Goal: Transaction & Acquisition: Book appointment/travel/reservation

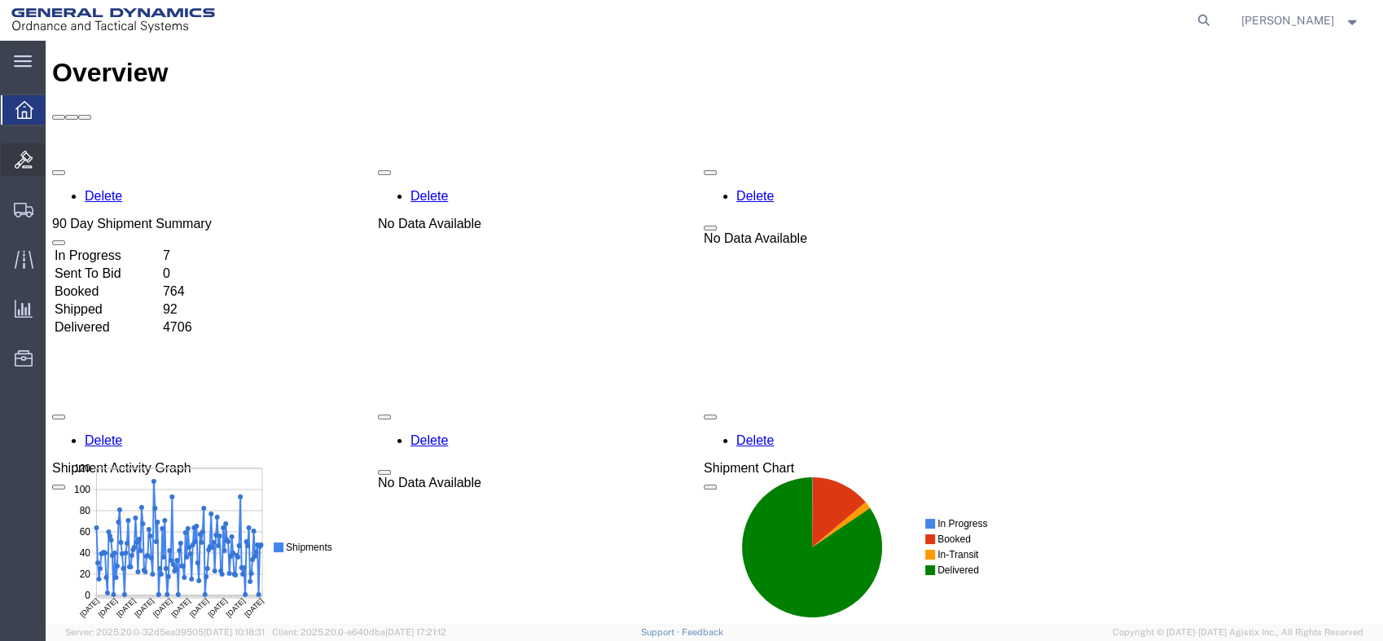
click at [20, 169] on div at bounding box center [24, 159] width 46 height 33
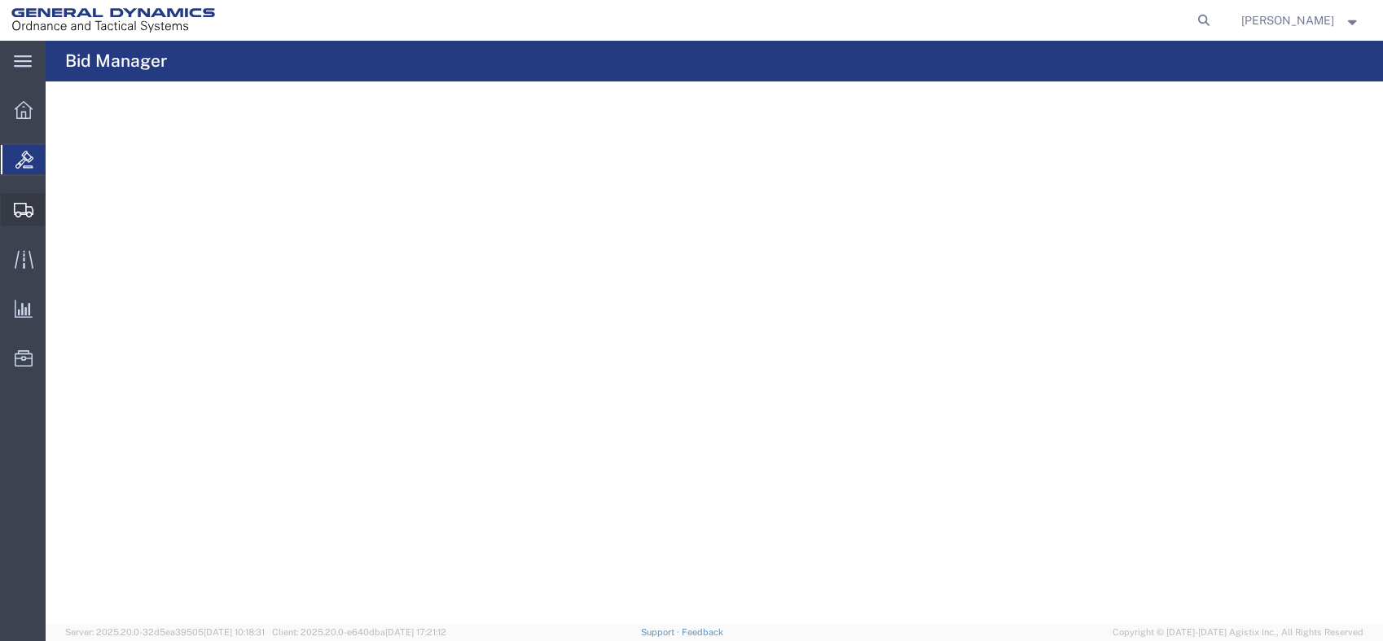
click at [32, 210] on icon at bounding box center [24, 210] width 20 height 15
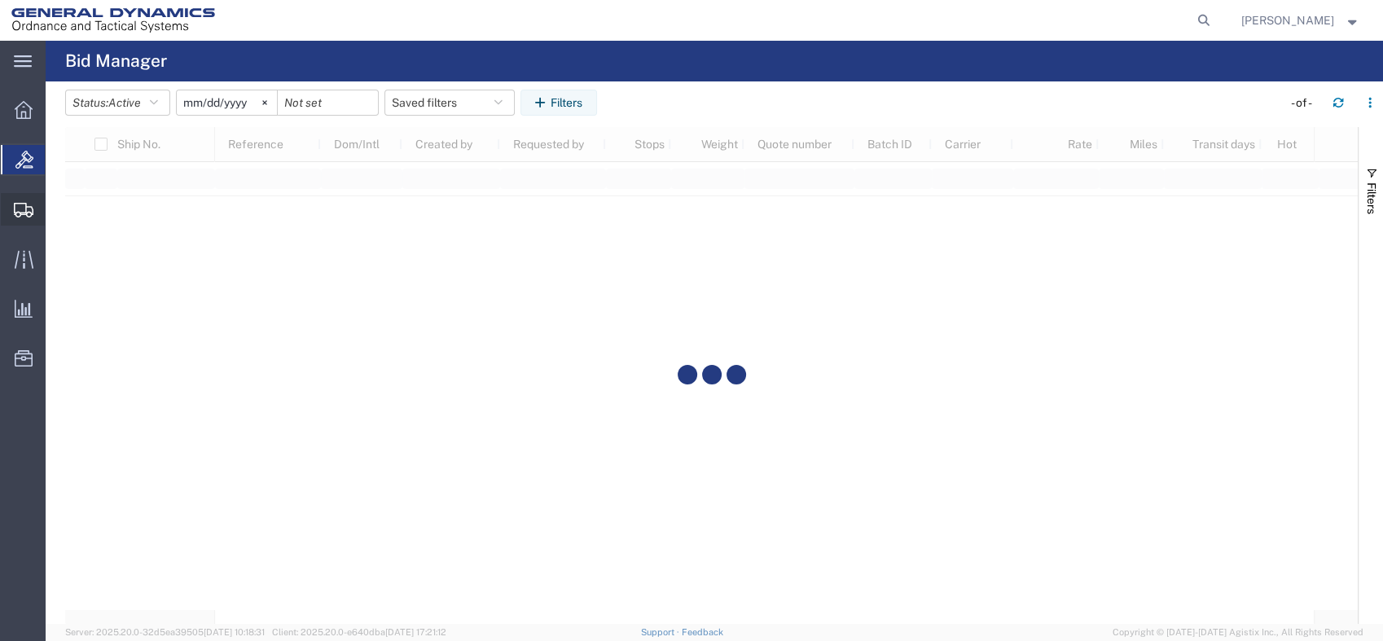
click at [56, 207] on span "Shipments" at bounding box center [50, 209] width 11 height 33
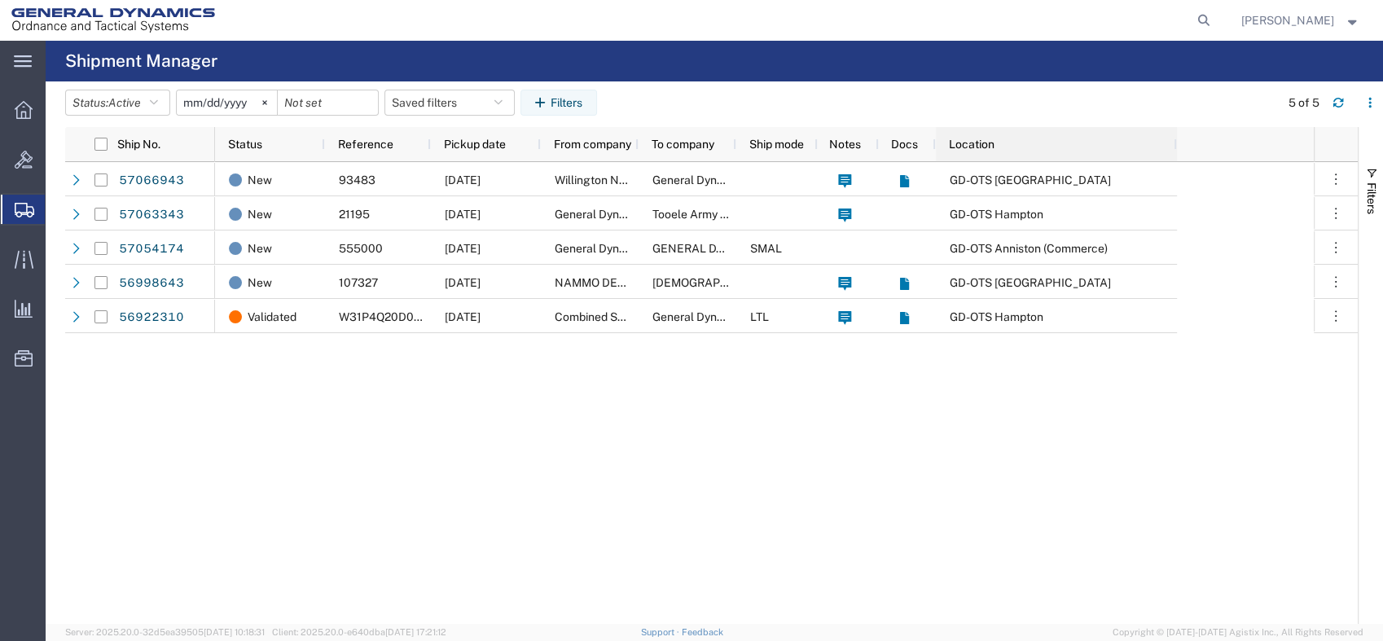
drag, startPoint x: 1029, startPoint y: 147, endPoint x: 1173, endPoint y: 155, distance: 143.5
click at [1173, 155] on div at bounding box center [1176, 144] width 7 height 34
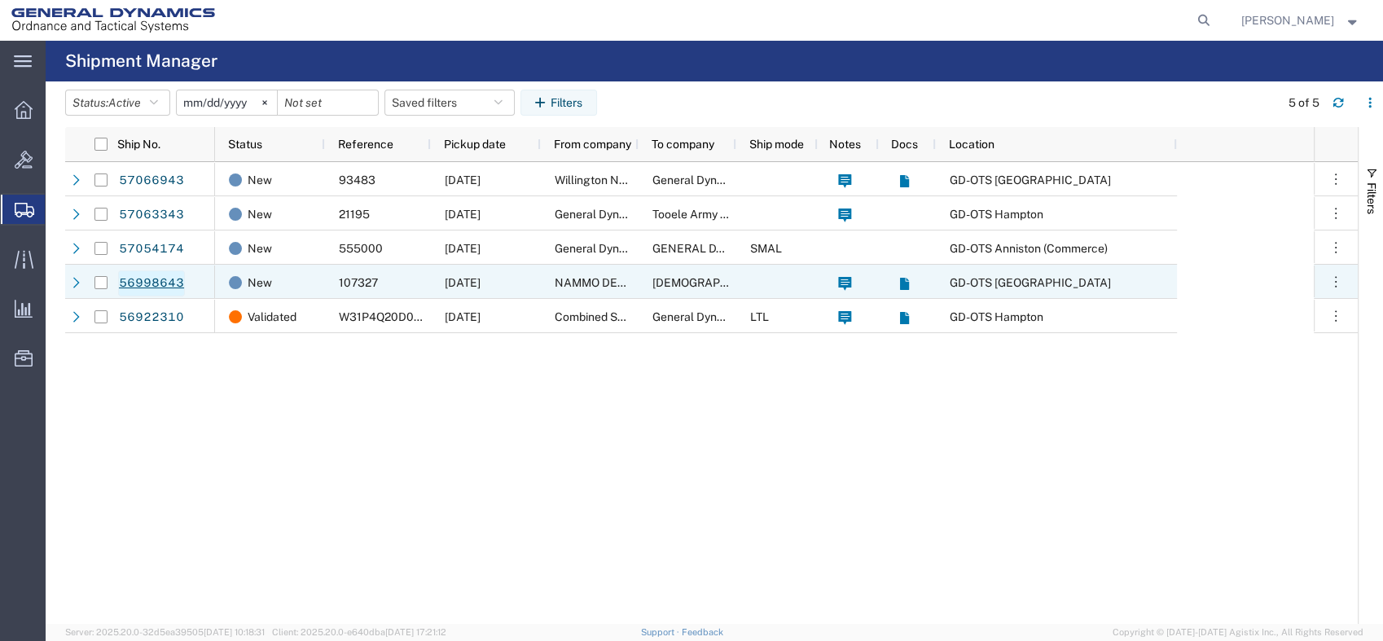
click at [150, 277] on link "56998643" at bounding box center [151, 283] width 67 height 26
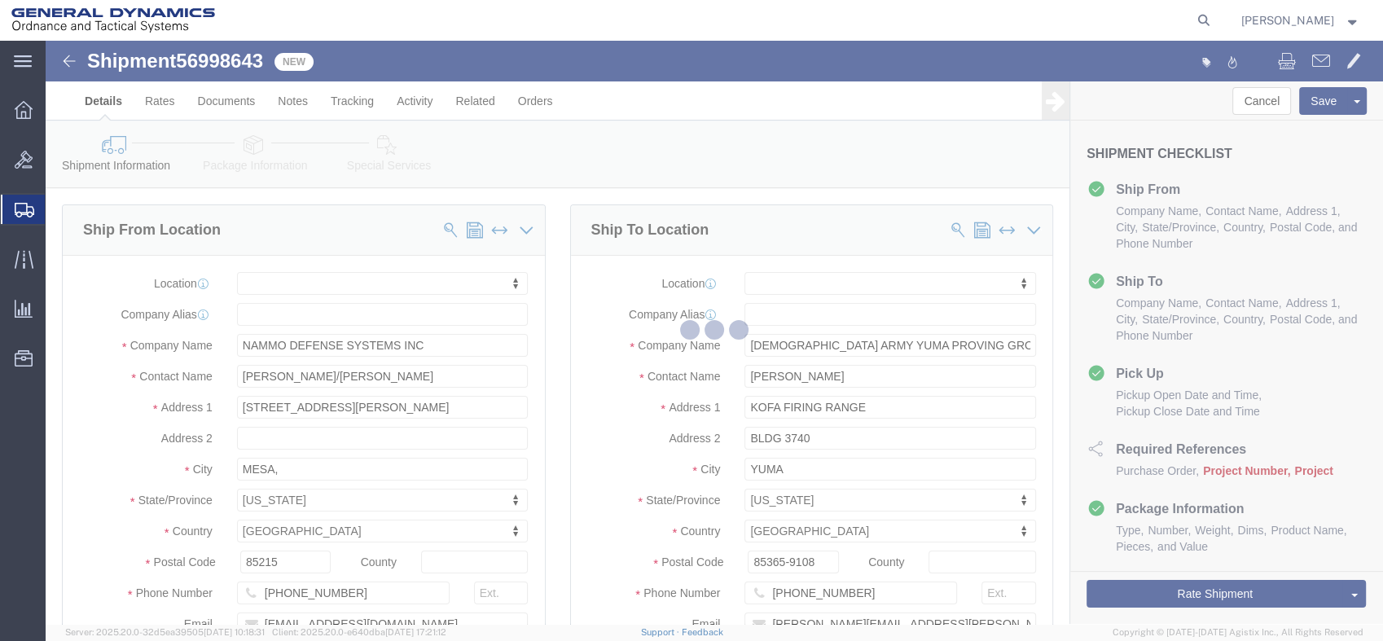
select select
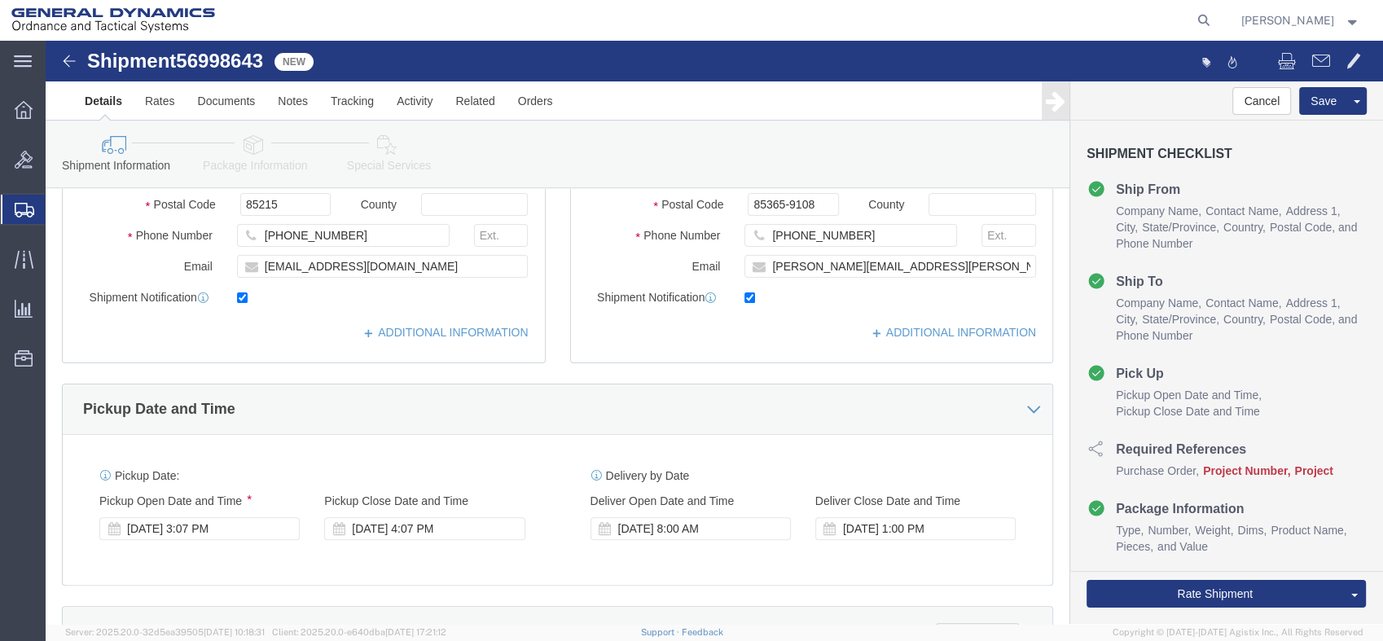
scroll to position [633, 0]
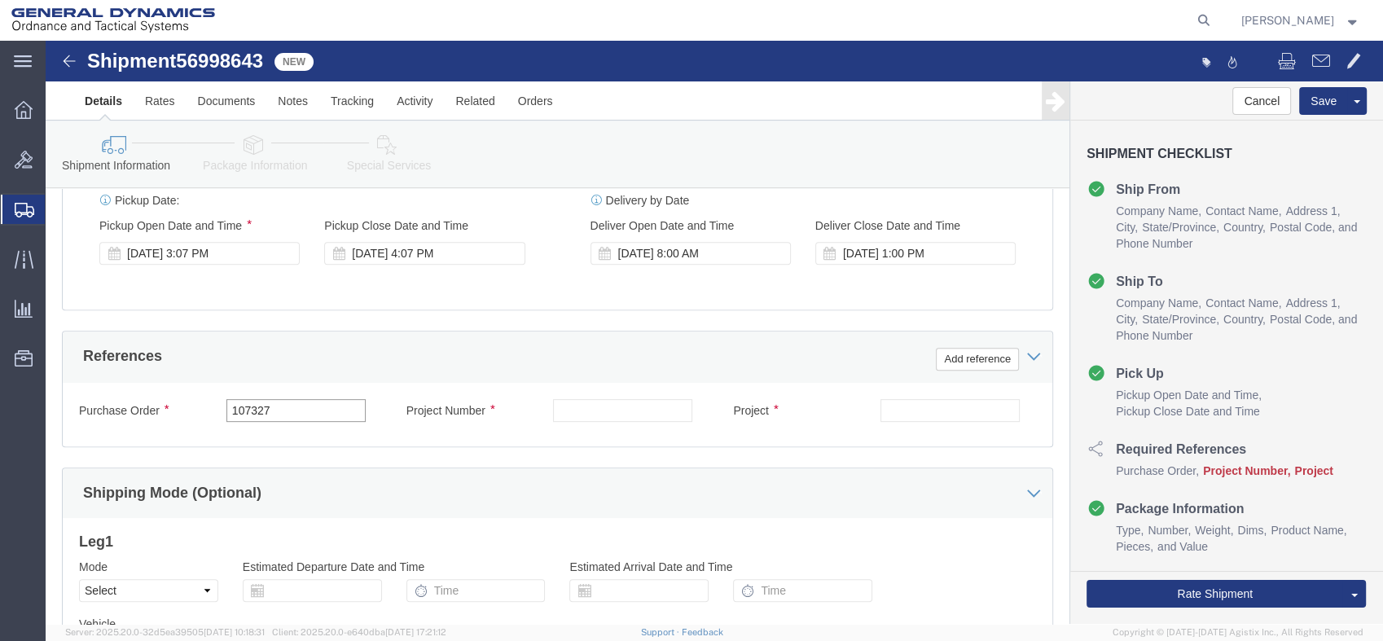
drag, startPoint x: 236, startPoint y: 366, endPoint x: 81, endPoint y: 366, distance: 155.5
click div "Purchase Order 107327"
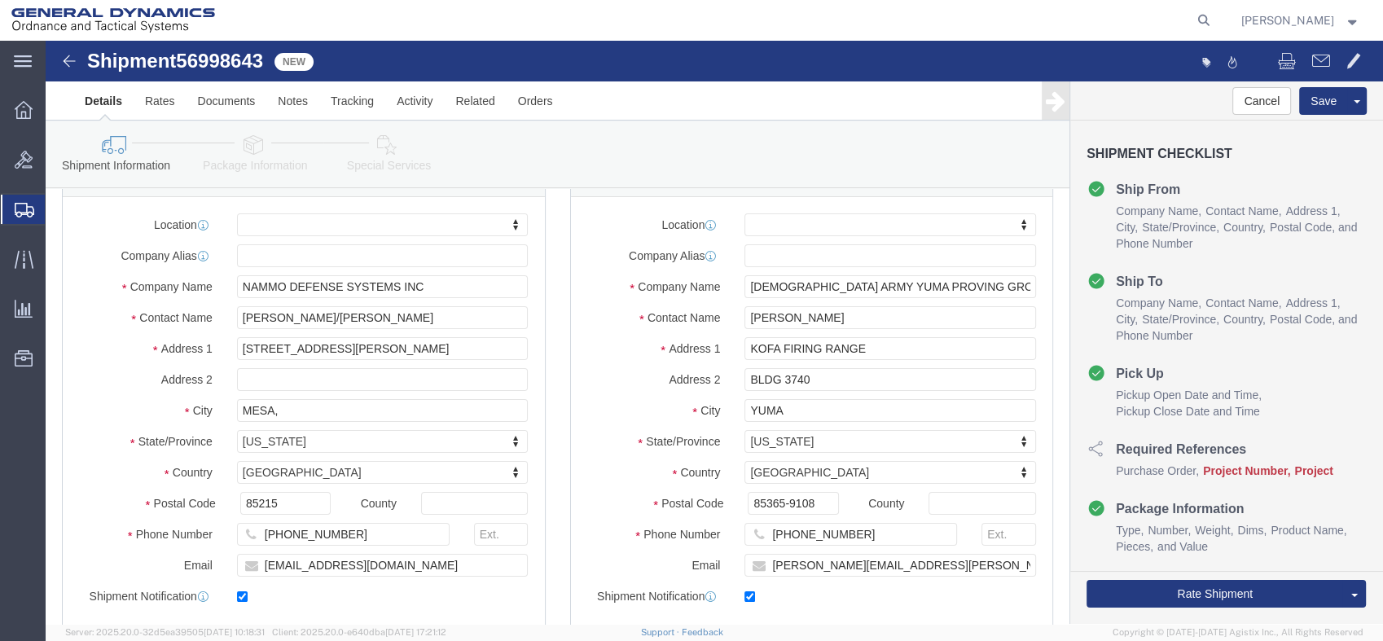
scroll to position [90, 0]
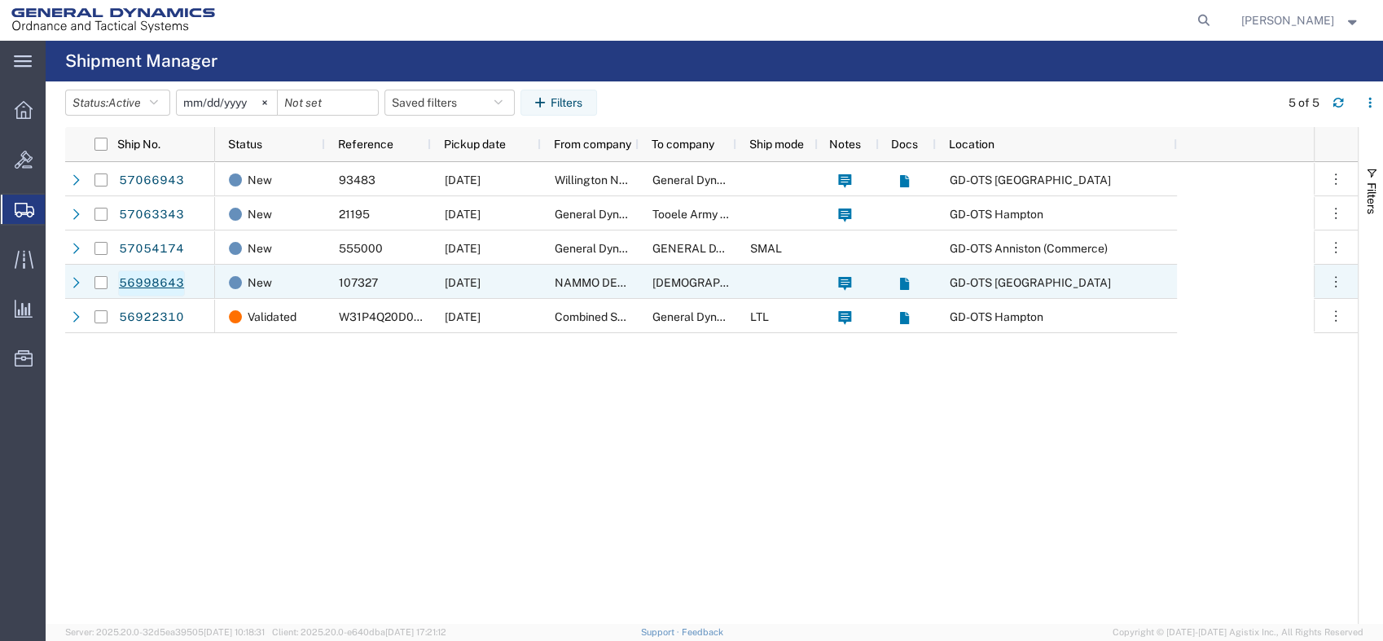
click at [150, 278] on link "56998643" at bounding box center [151, 283] width 67 height 26
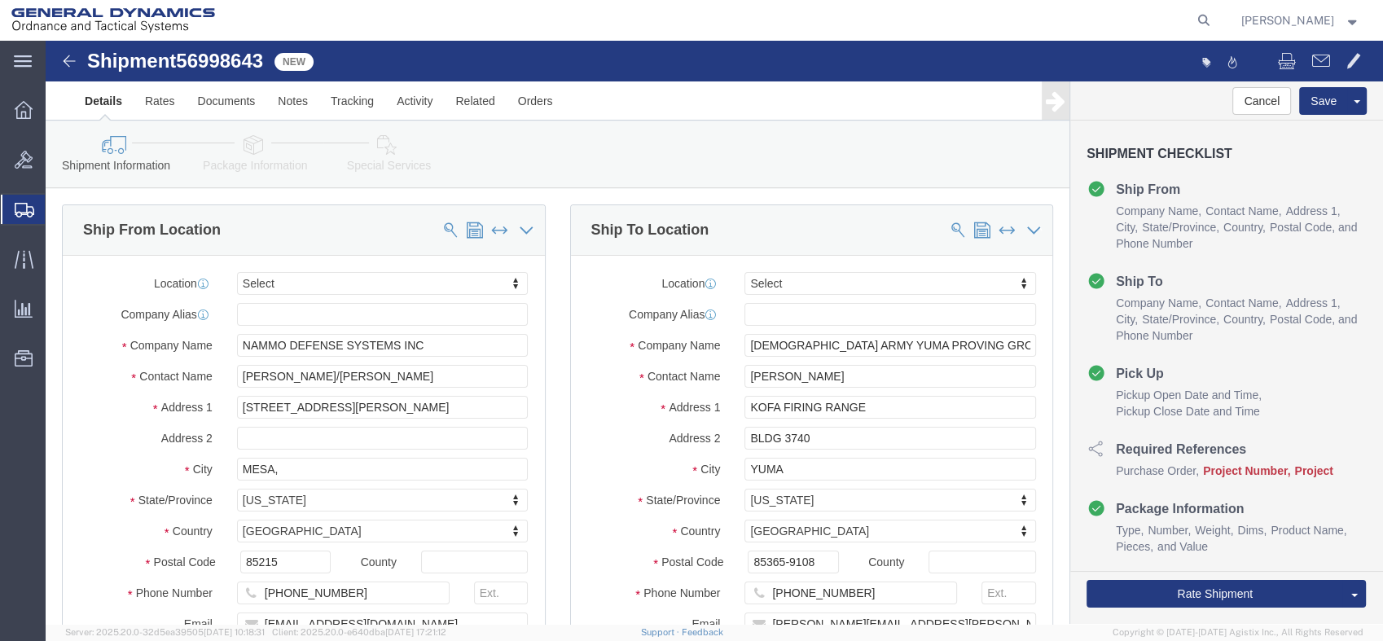
select select
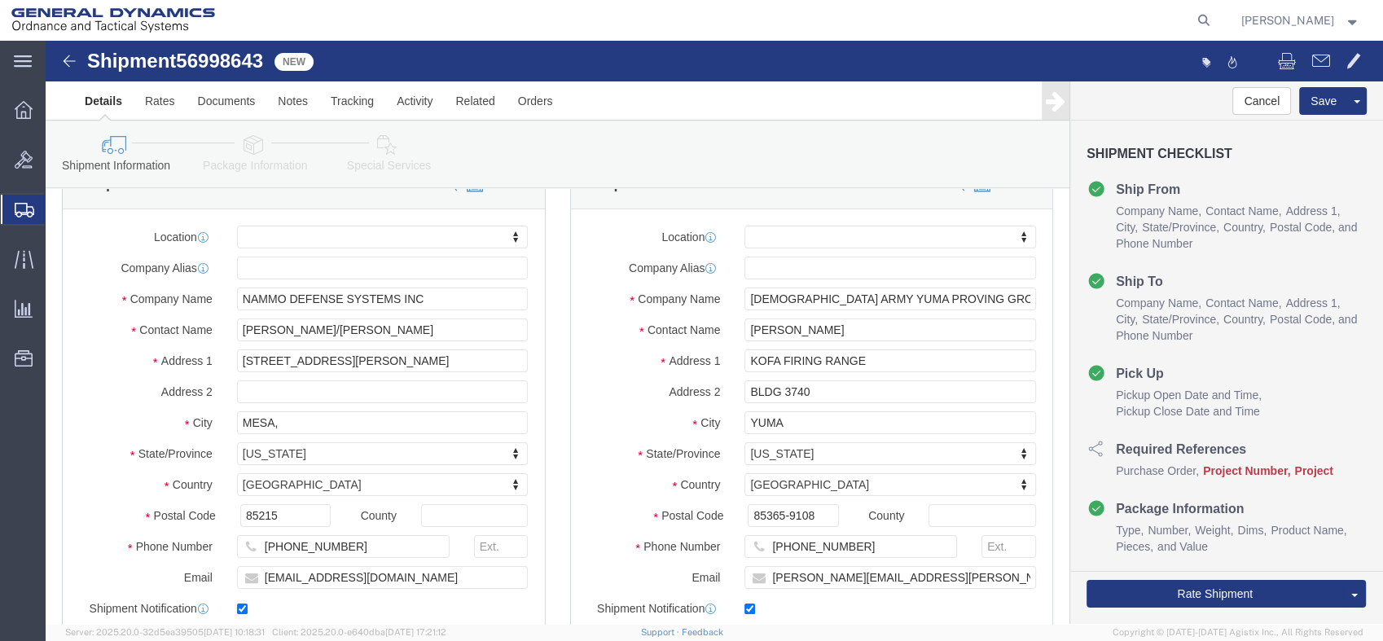
scroll to position [90, 0]
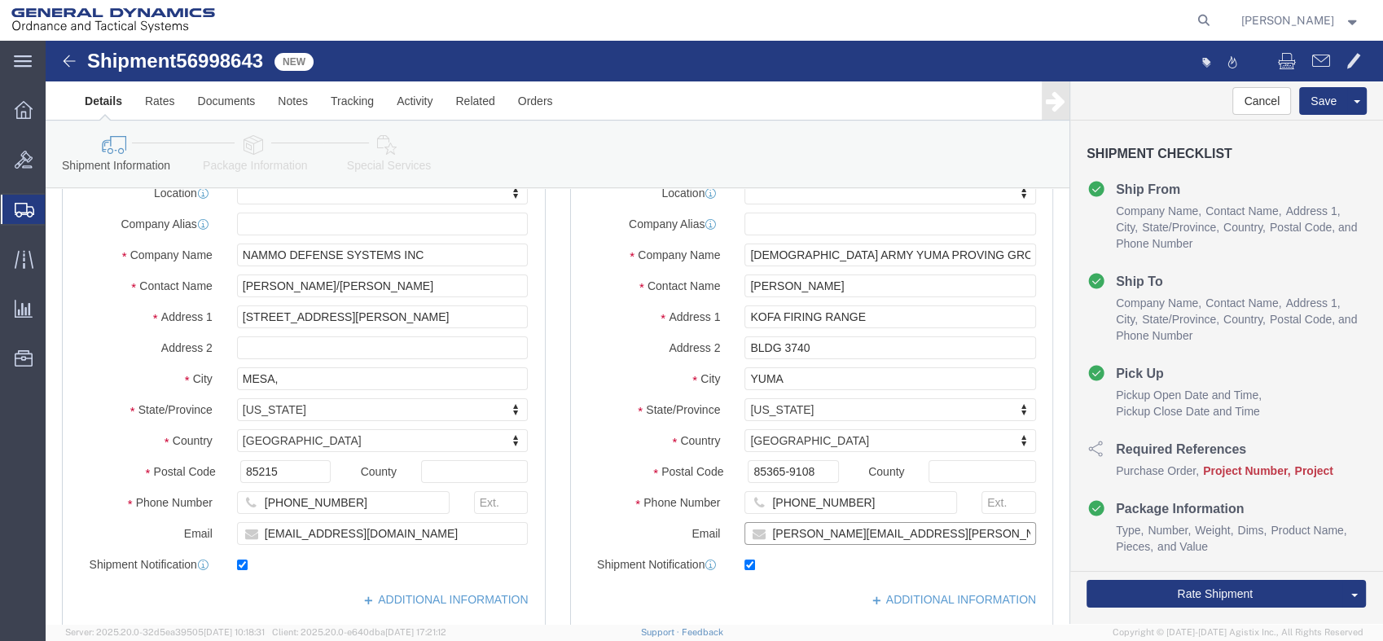
drag, startPoint x: 893, startPoint y: 493, endPoint x: 498, endPoint y: 493, distance: 395.7
click div "Ship From Location Location My Profile Location GD-OTS [GEOGRAPHIC_DATA] (Comme…"
click span "56998643"
copy span "56998643"
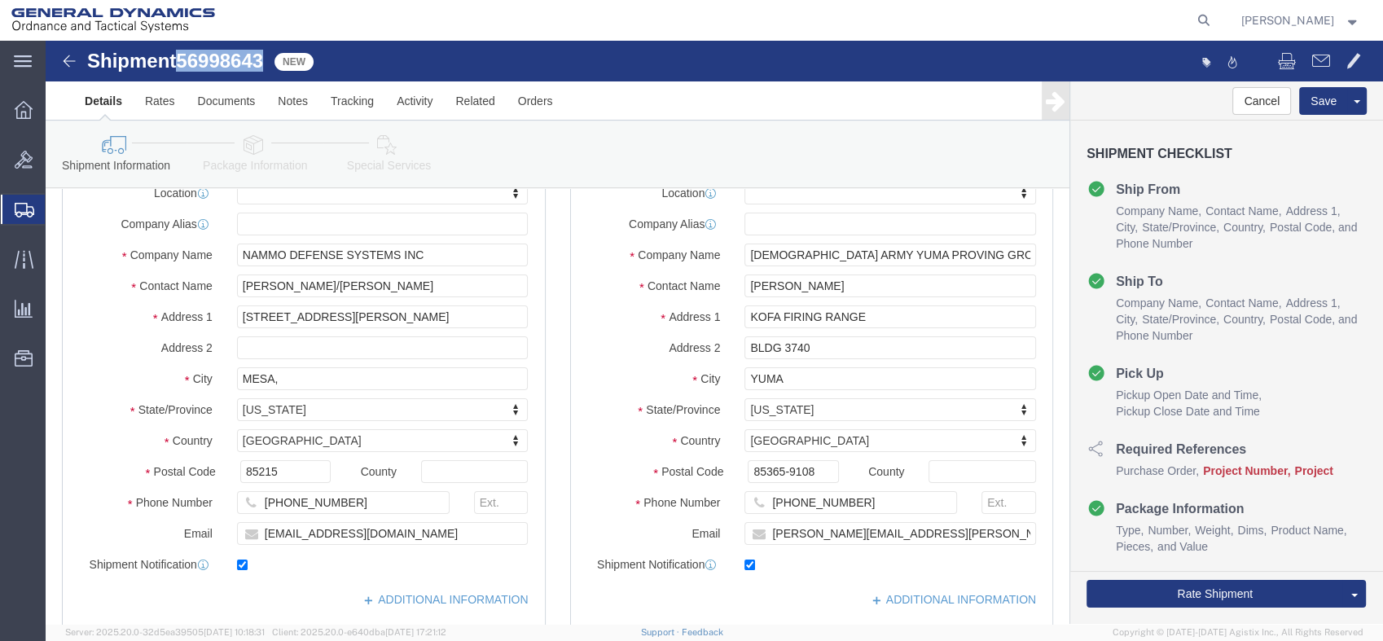
click img
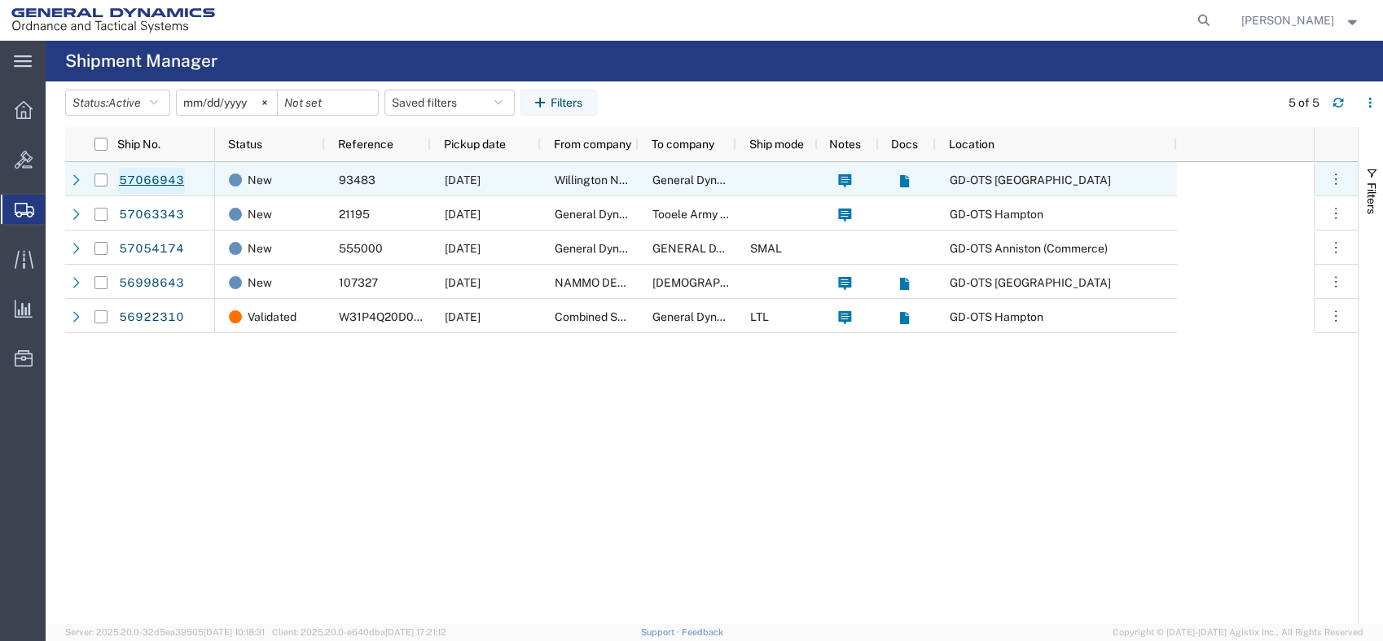
click at [151, 172] on link "57066943" at bounding box center [151, 181] width 67 height 26
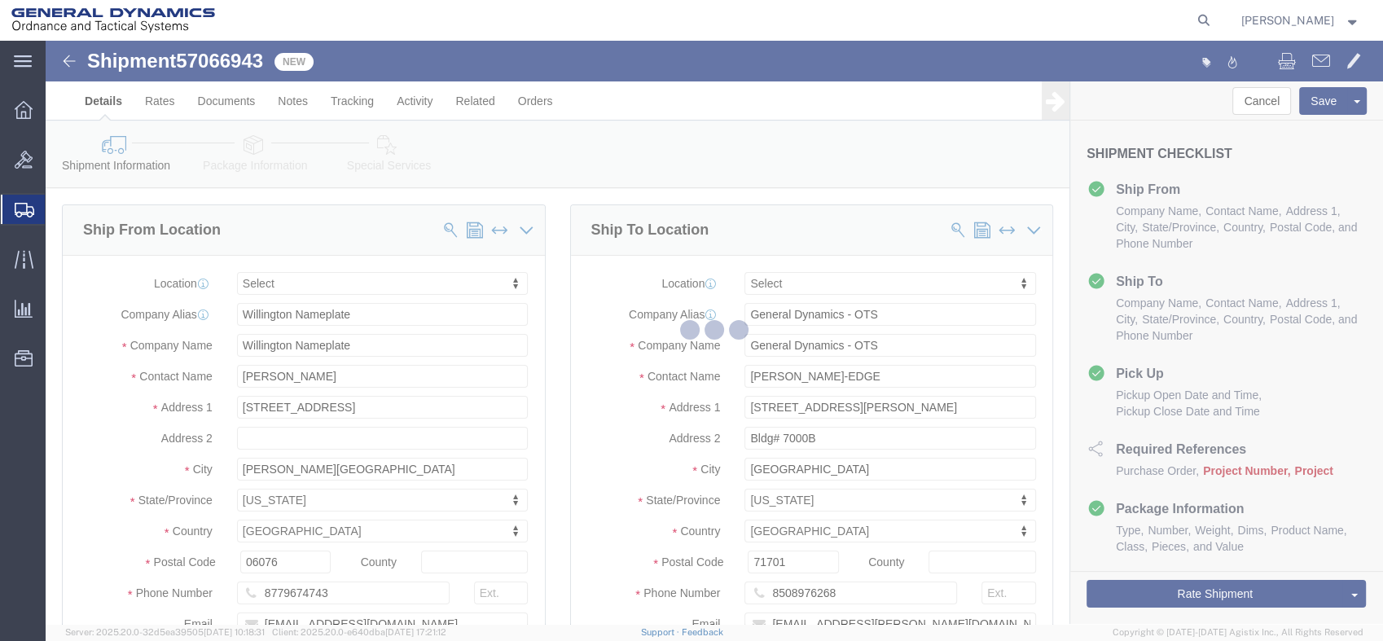
select select
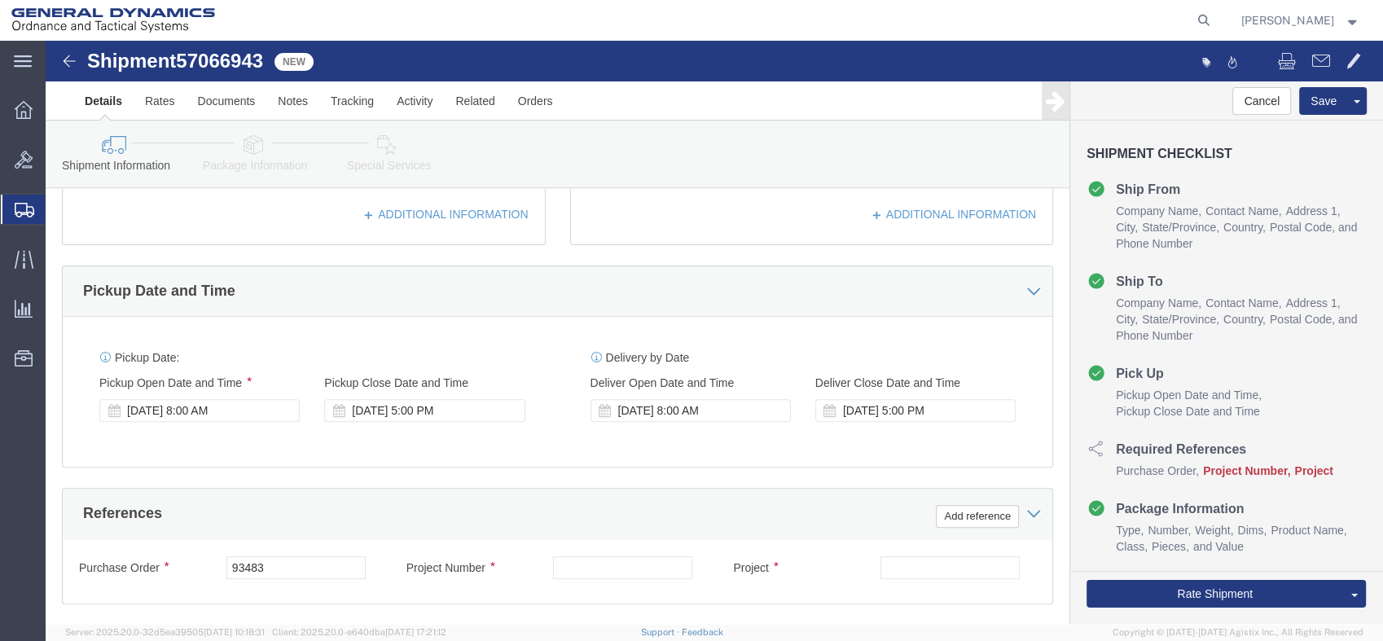
scroll to position [542, 0]
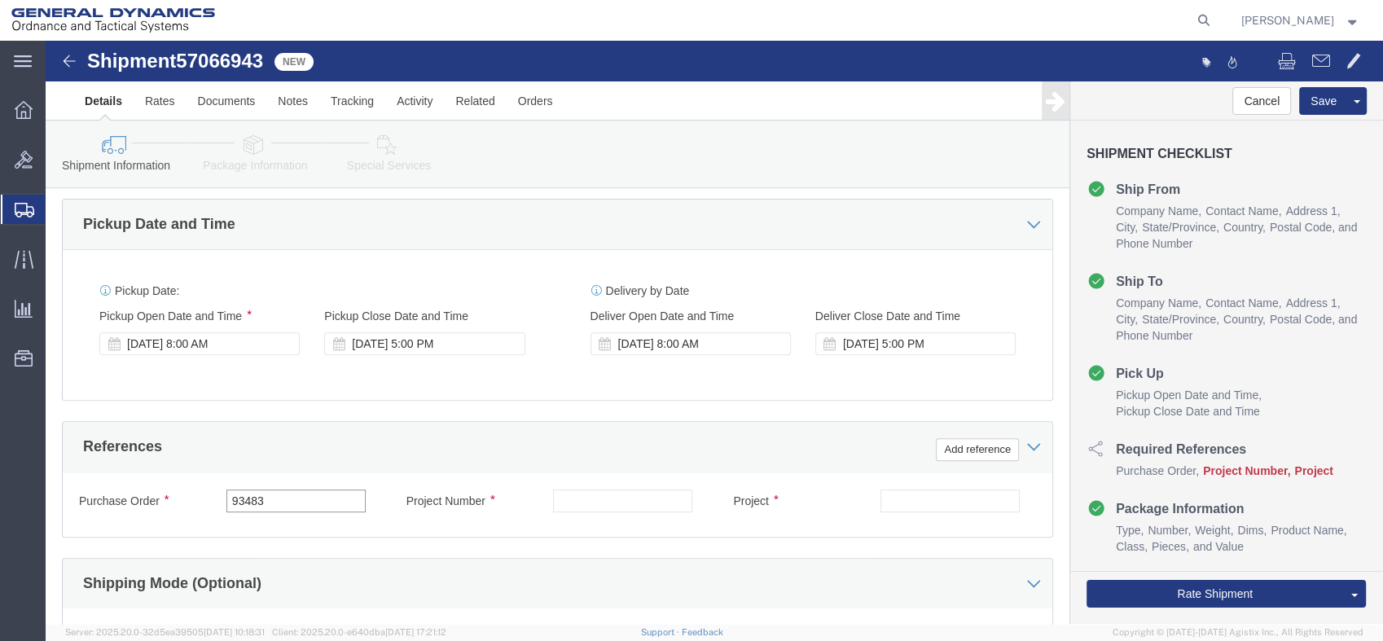
drag, startPoint x: 243, startPoint y: 461, endPoint x: 37, endPoint y: 430, distance: 208.3
click div "References Add reference Purchase Order 93483 Project Number Project Select Acc…"
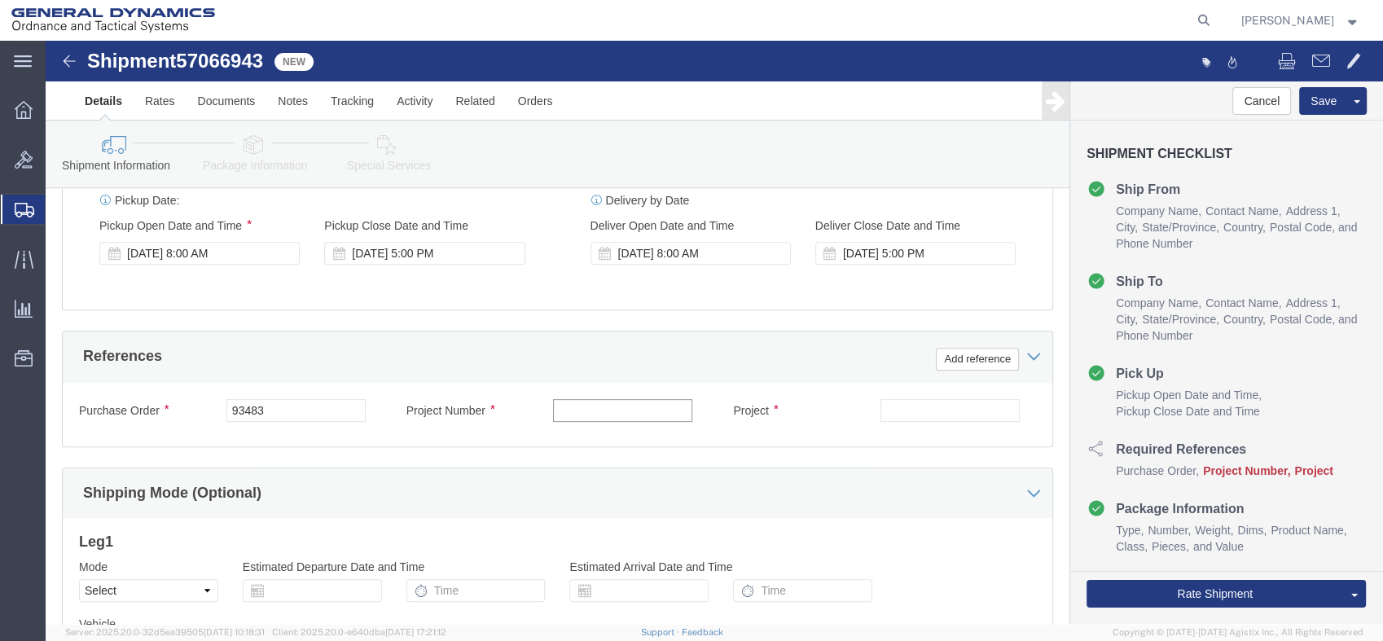
click input "text"
paste input "40100235"
type input "40100235"
click input "text"
paste input "MACS DO 5 M231-M232A2"
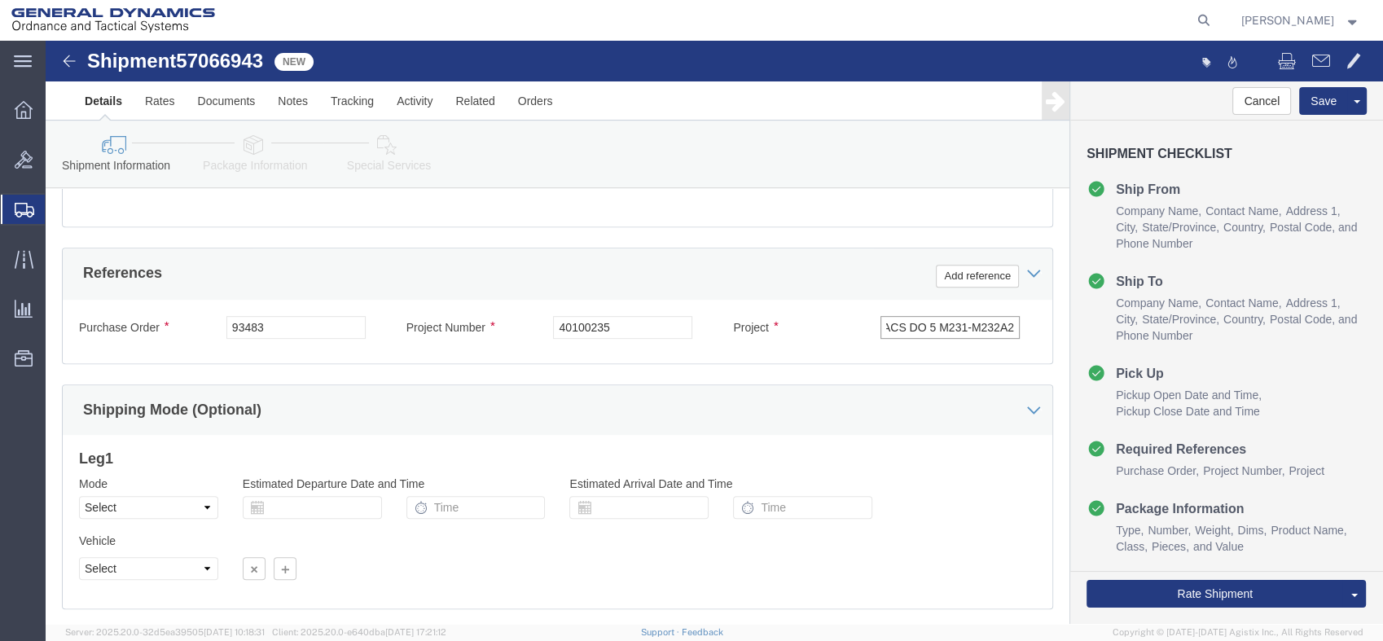
scroll to position [814, 0]
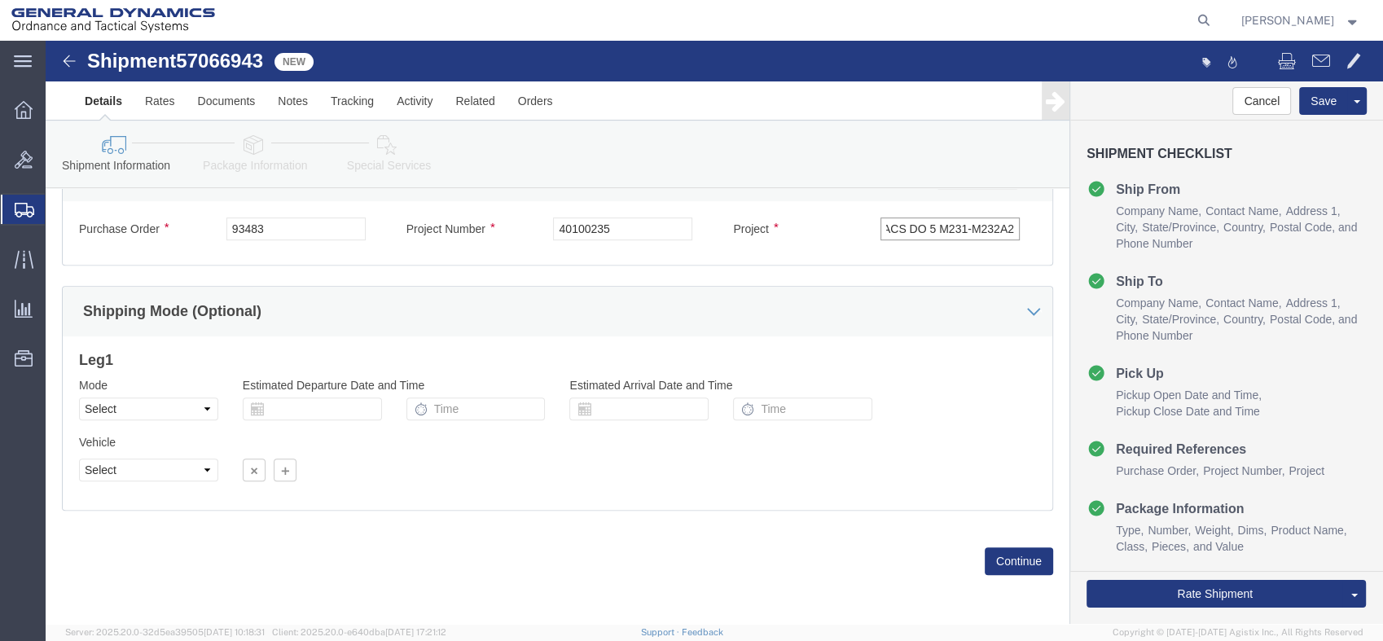
type input "MACS DO 5 M231-M232A2"
click select "Select Air Less than Truckload Multi-Leg Ocean Freight Rail Small Parcel Truckl…"
select select "TL"
click select "Select Air Less than Truckload Multi-Leg Ocean Freight Rail Small Parcel Truckl…"
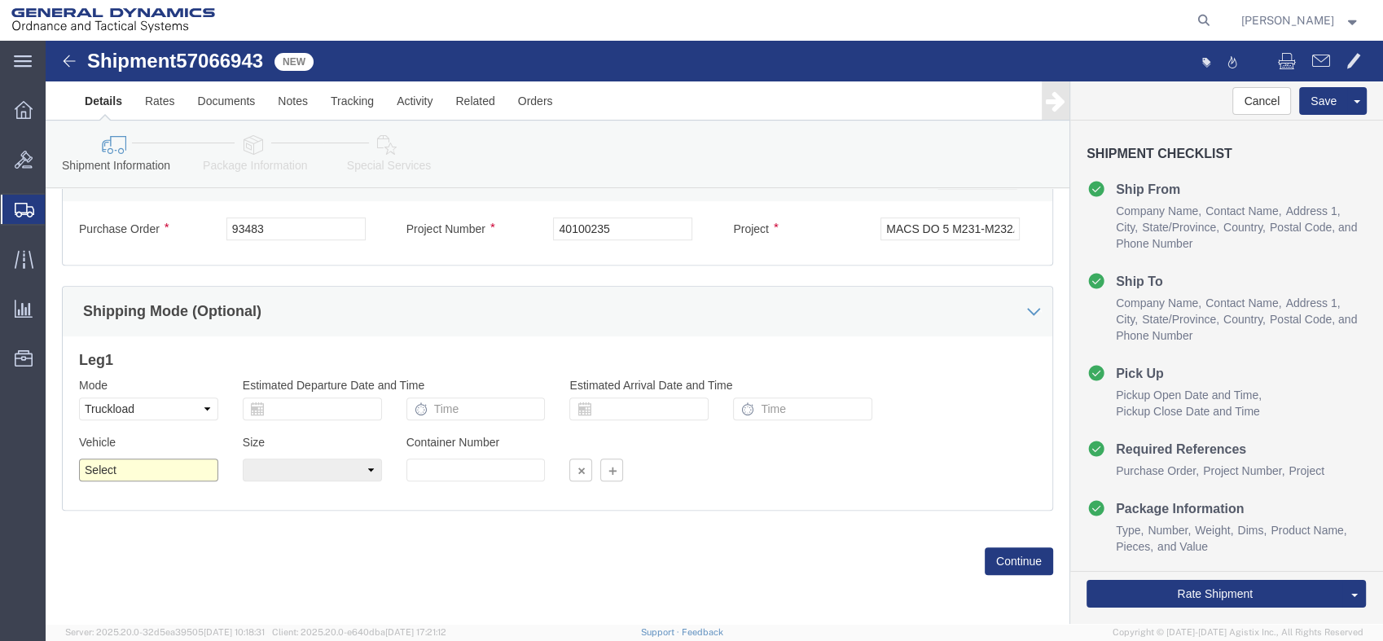
drag, startPoint x: 164, startPoint y: 478, endPoint x: 119, endPoint y: 437, distance: 61.1
click select "Select 1-Ton (PSS) 10 Wheel 10 Yard Dump Truck 20 Yard Dump Truck Bobtail Botto…"
select select "BXVN"
click select "Select 1-Ton (PSS) 10 Wheel 10 Yard Dump Truck 20 Yard Dump Truck Bobtail Botto…"
click select "Select 28 Feet 53 Feet 20 Feet 40 Feet 35 Feet 48 Feet"
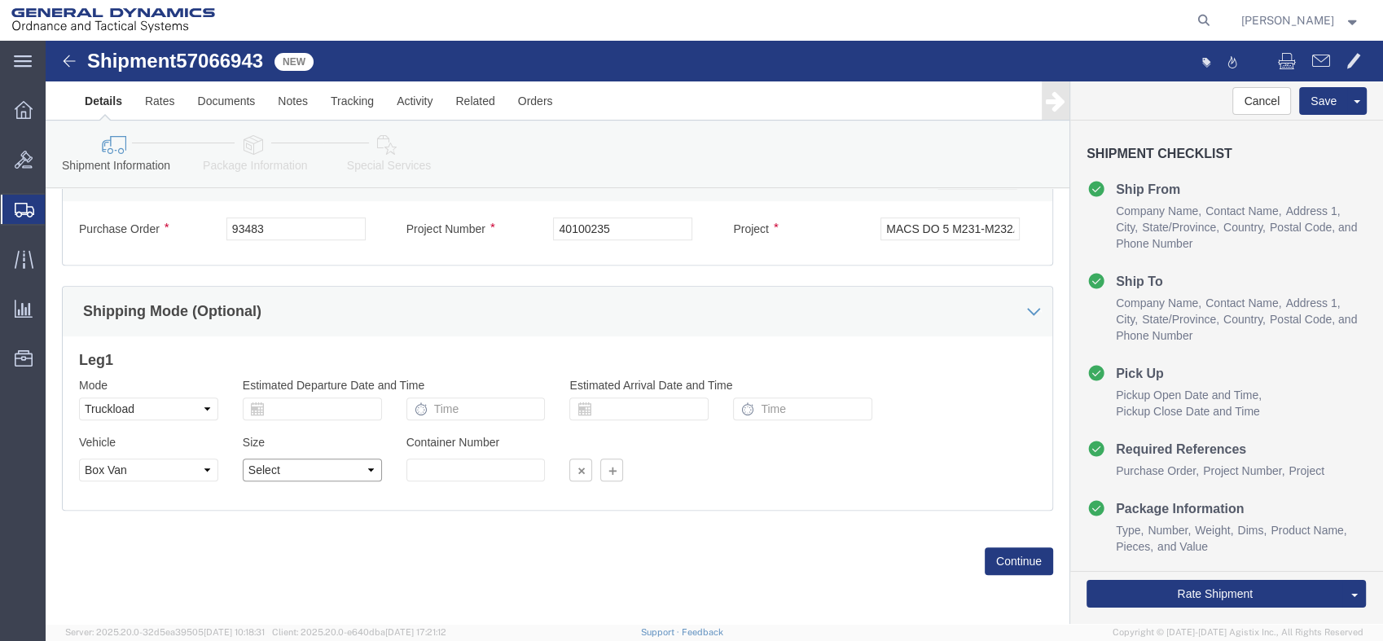
select select "53FT"
click select "Select 28 Feet 53 Feet 20 Feet 40 Feet 35 Feet 48 Feet"
click button "Continue"
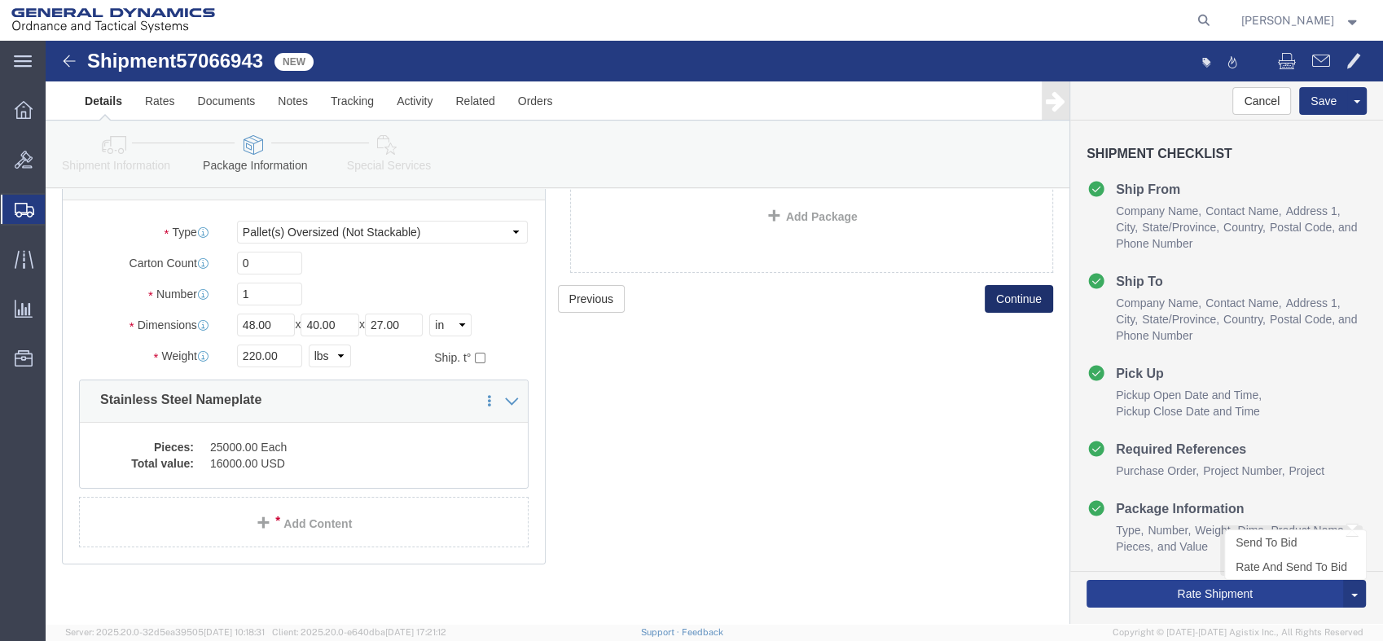
scroll to position [116, 0]
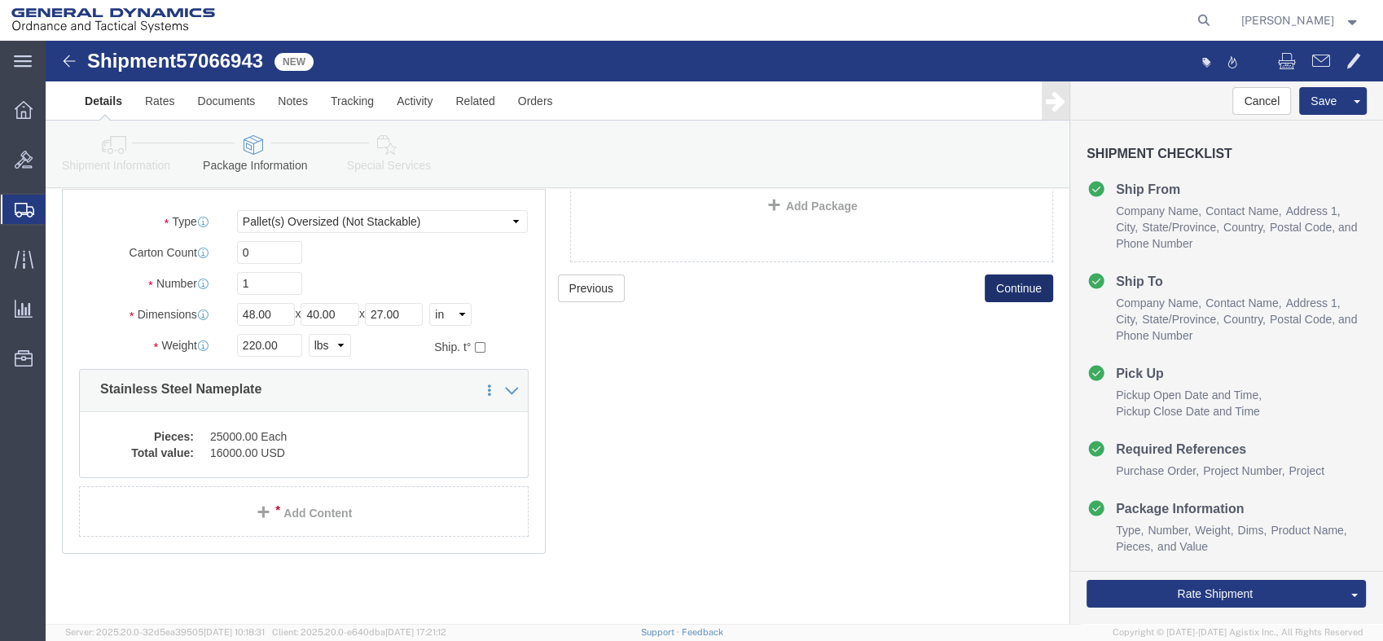
click button "Continue"
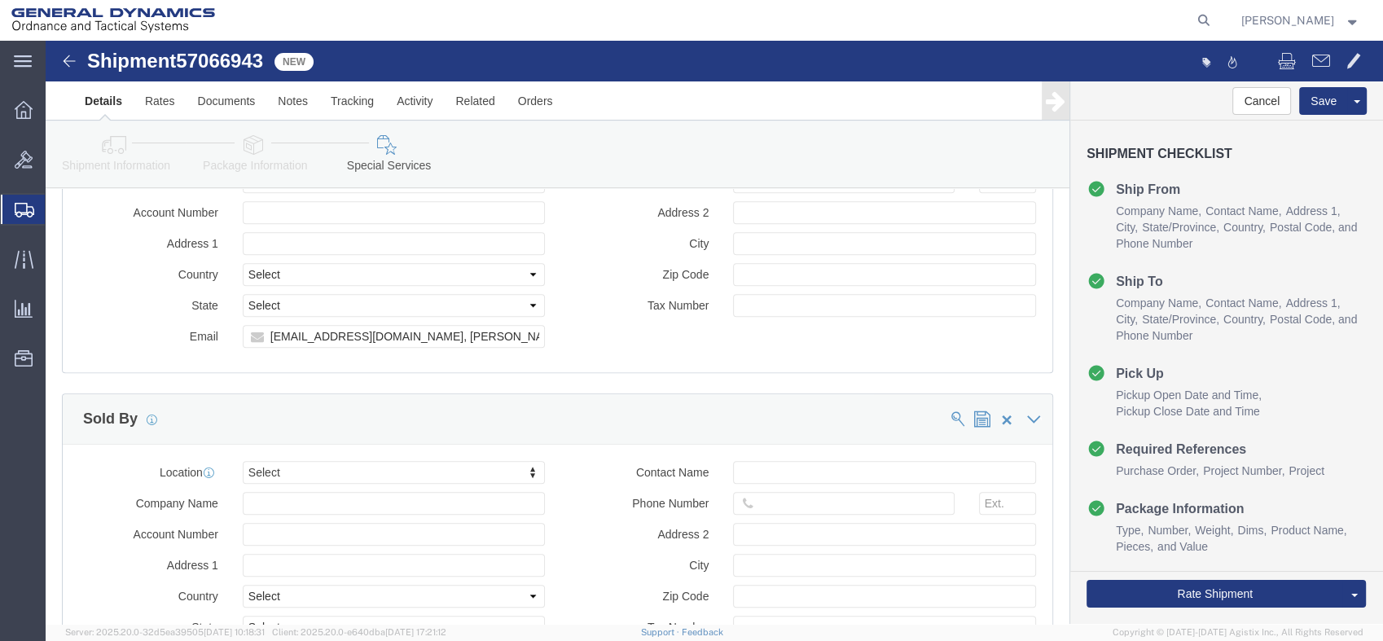
scroll to position [1563, 0]
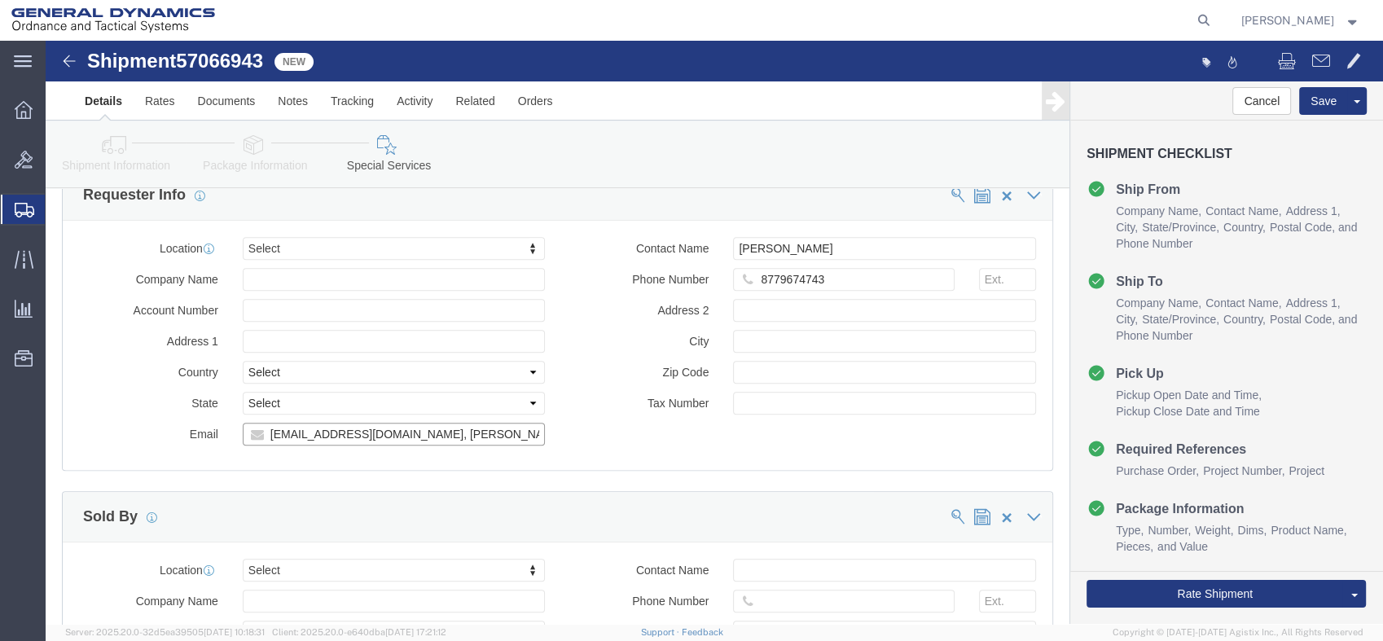
drag, startPoint x: 345, startPoint y: 365, endPoint x: 59, endPoint y: 350, distance: 287.0
click div "Location Select Select My Profile Location GD-OTS [GEOGRAPHIC_DATA] (Commerce) …"
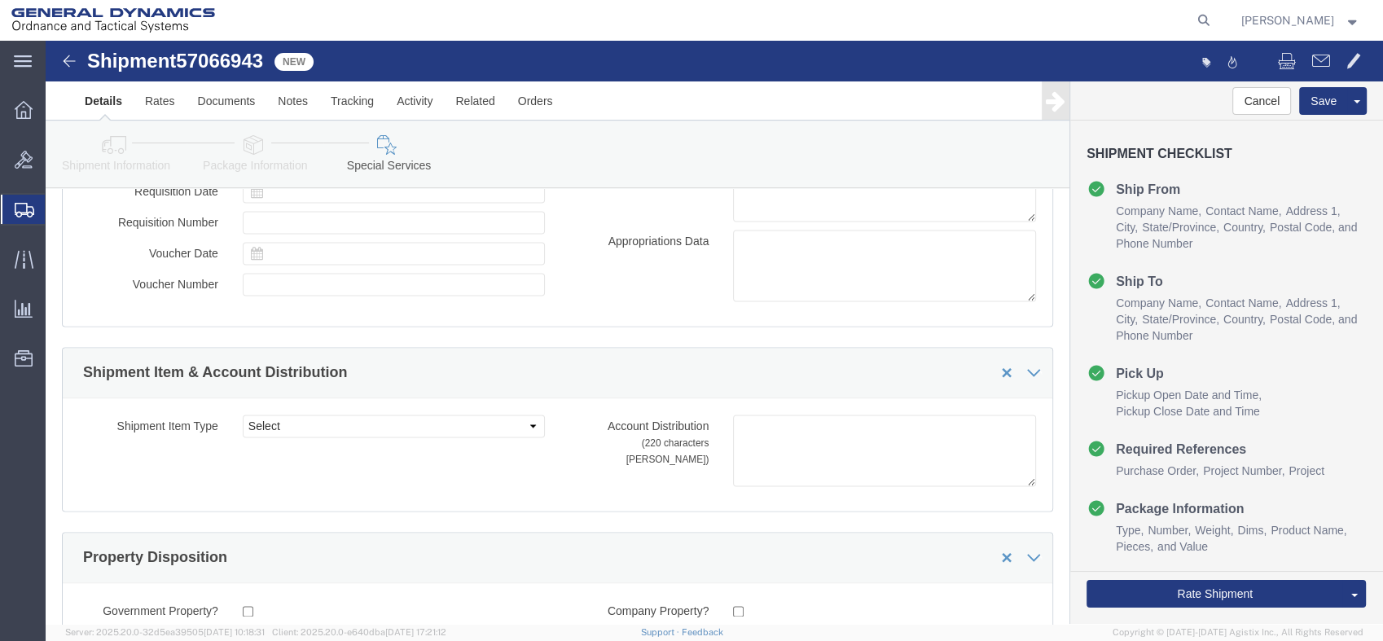
scroll to position [2646, 0]
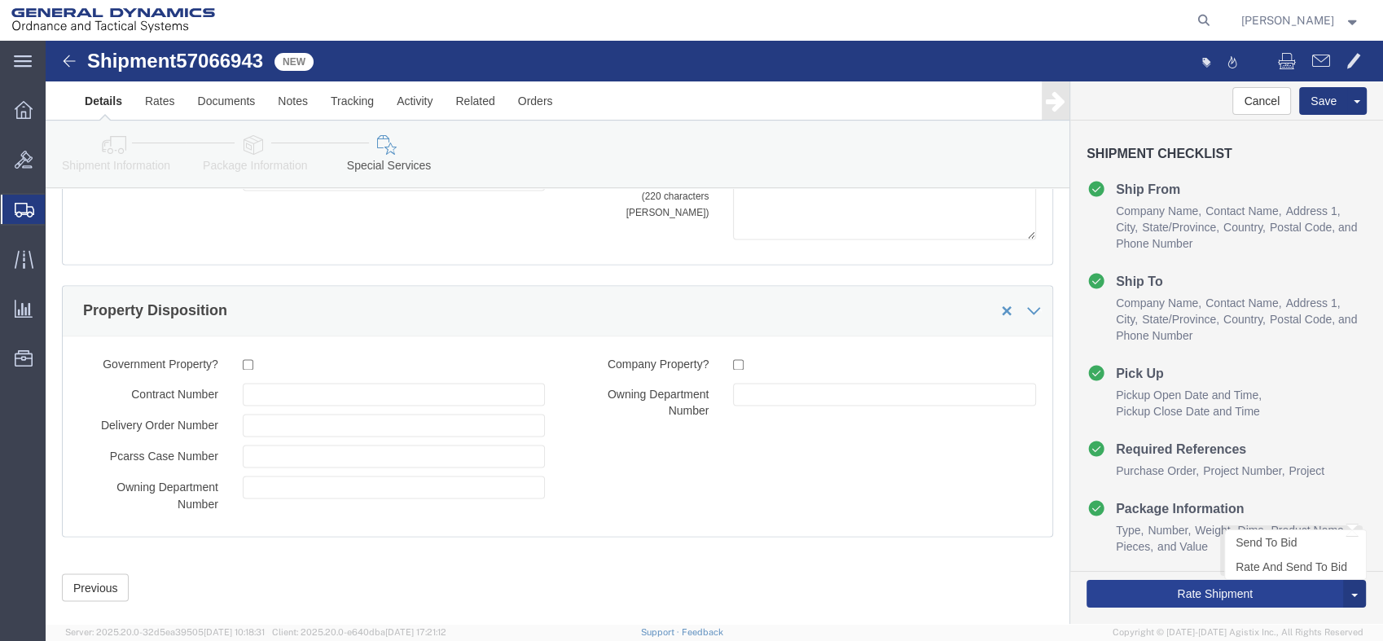
type input "[PERSON_NAME][EMAIL_ADDRESS][DOMAIN_NAME]"
click button "Rate Shipment"
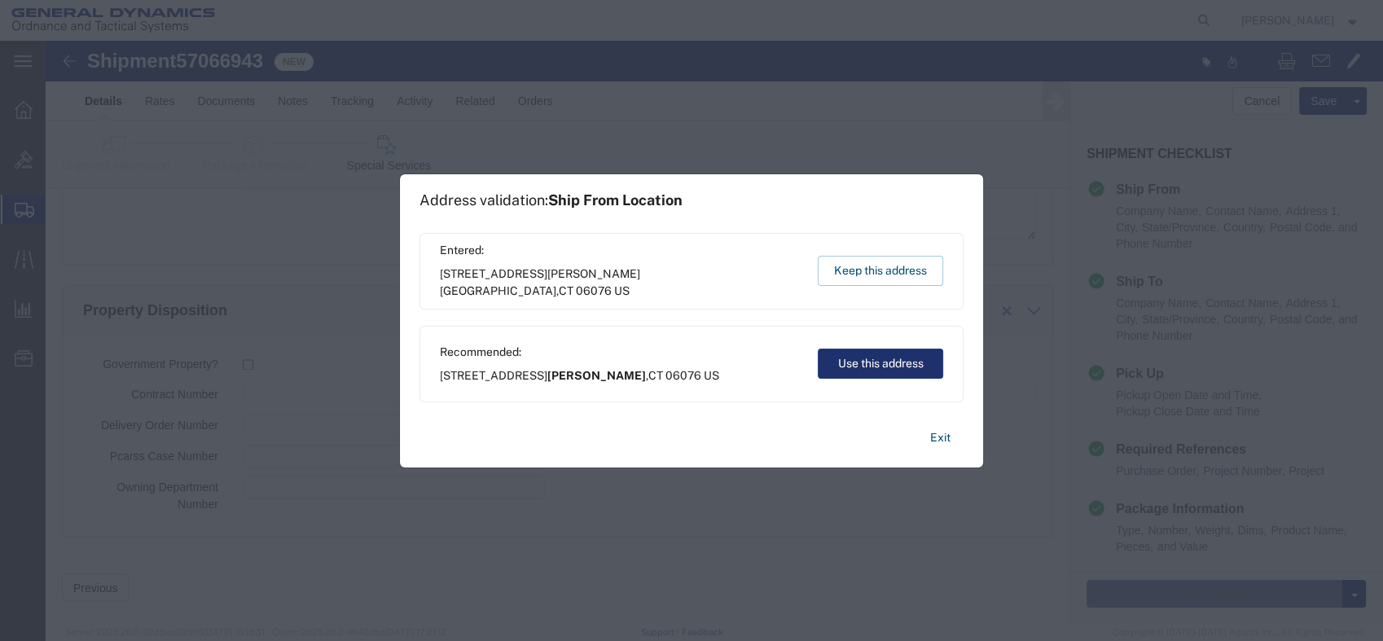
click at [870, 356] on button "Use this address" at bounding box center [880, 364] width 125 height 30
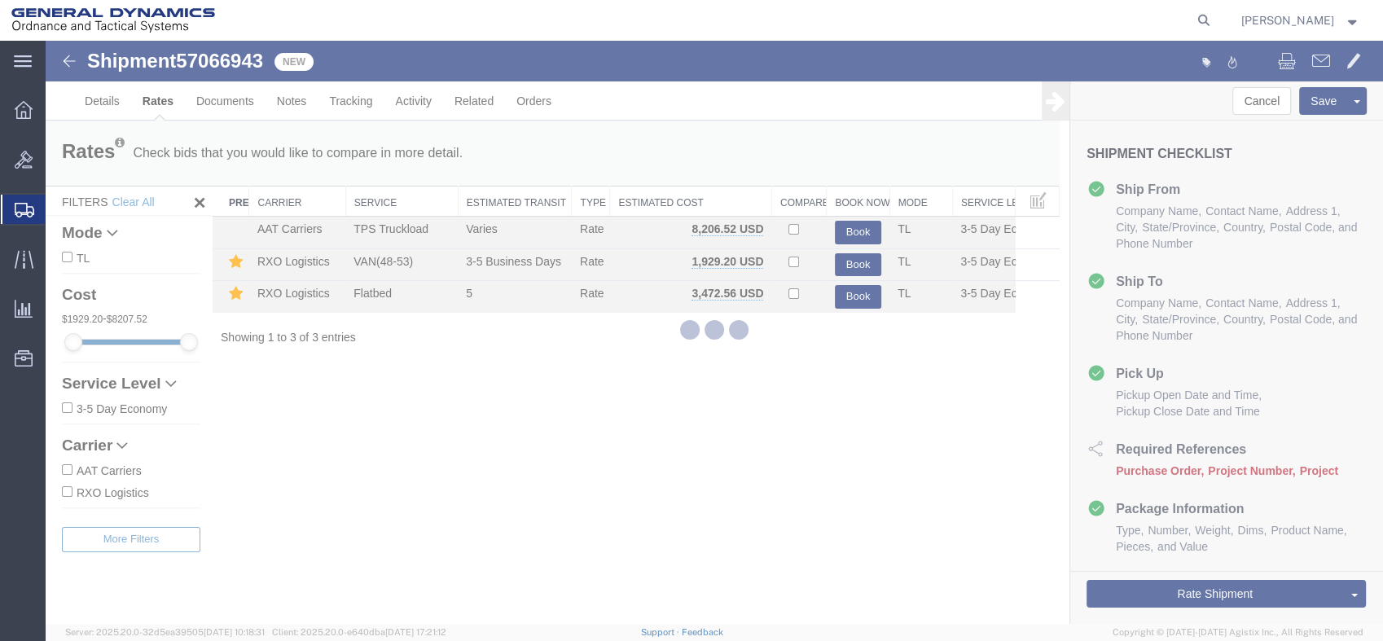
scroll to position [0, 0]
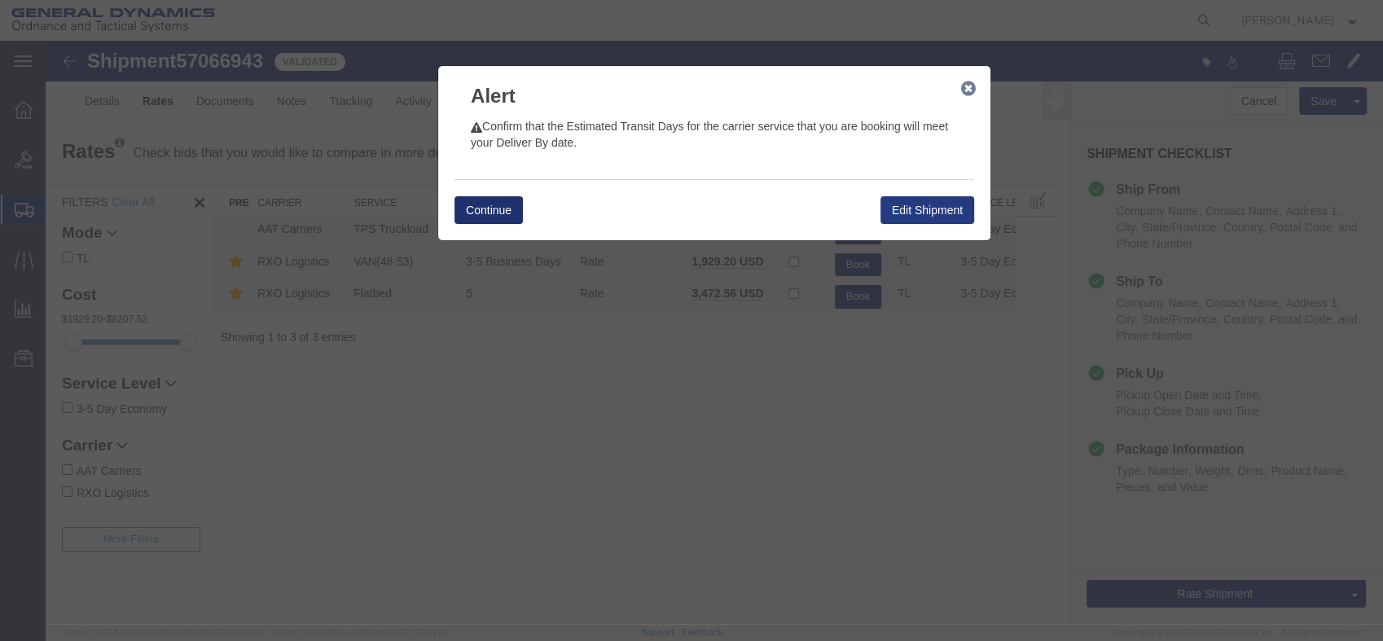
click at [480, 208] on button "Continue" at bounding box center [488, 210] width 68 height 28
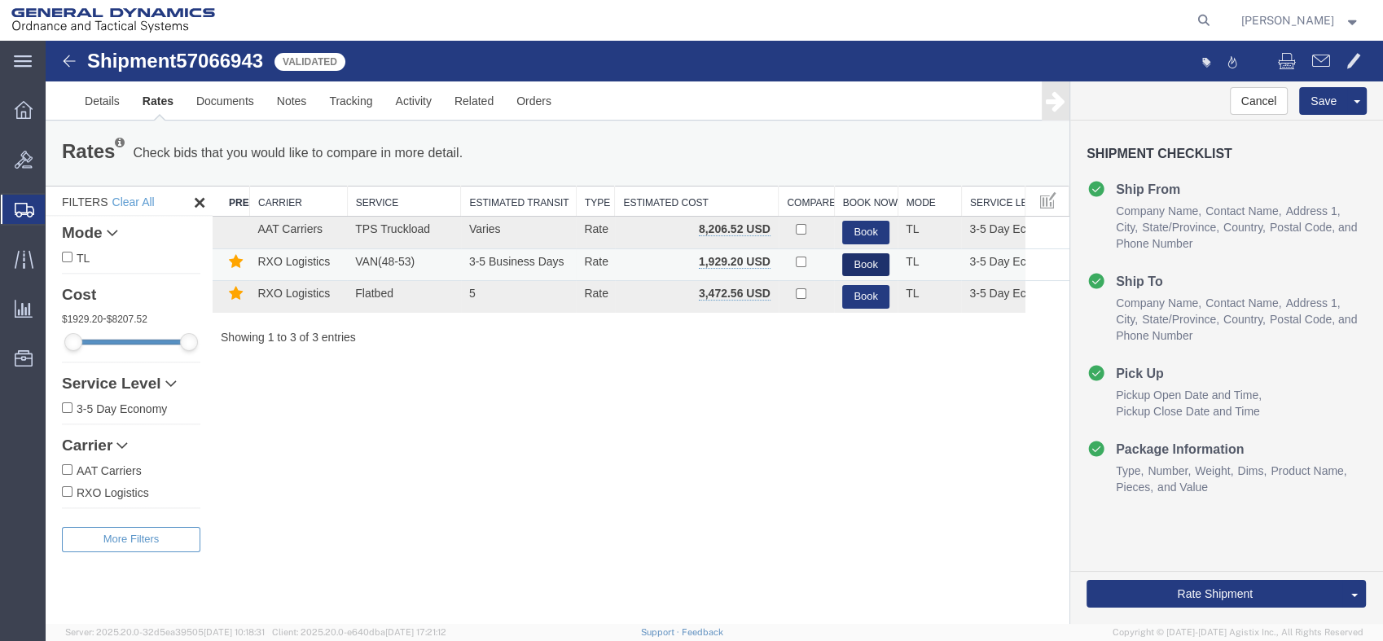
click at [862, 263] on button "Book" at bounding box center [865, 265] width 47 height 24
